Goal: Check status

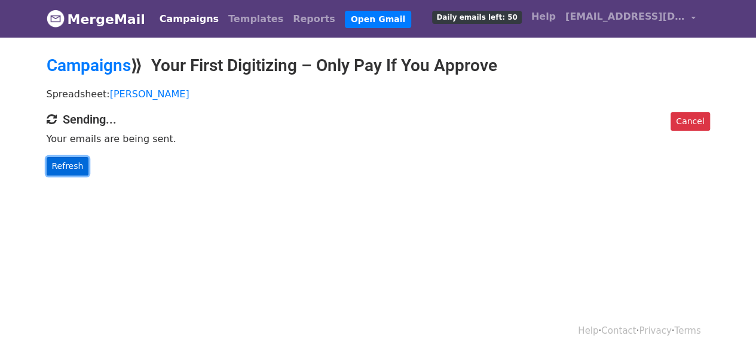
click at [78, 167] on link "Refresh" at bounding box center [68, 166] width 42 height 19
click at [56, 161] on link "Refresh" at bounding box center [68, 166] width 42 height 19
click at [60, 164] on link "Refresh" at bounding box center [68, 166] width 42 height 19
click at [66, 161] on link "Refresh" at bounding box center [68, 166] width 42 height 19
click at [68, 161] on link "Refresh" at bounding box center [68, 166] width 42 height 19
